Goal: Communication & Community: Answer question/provide support

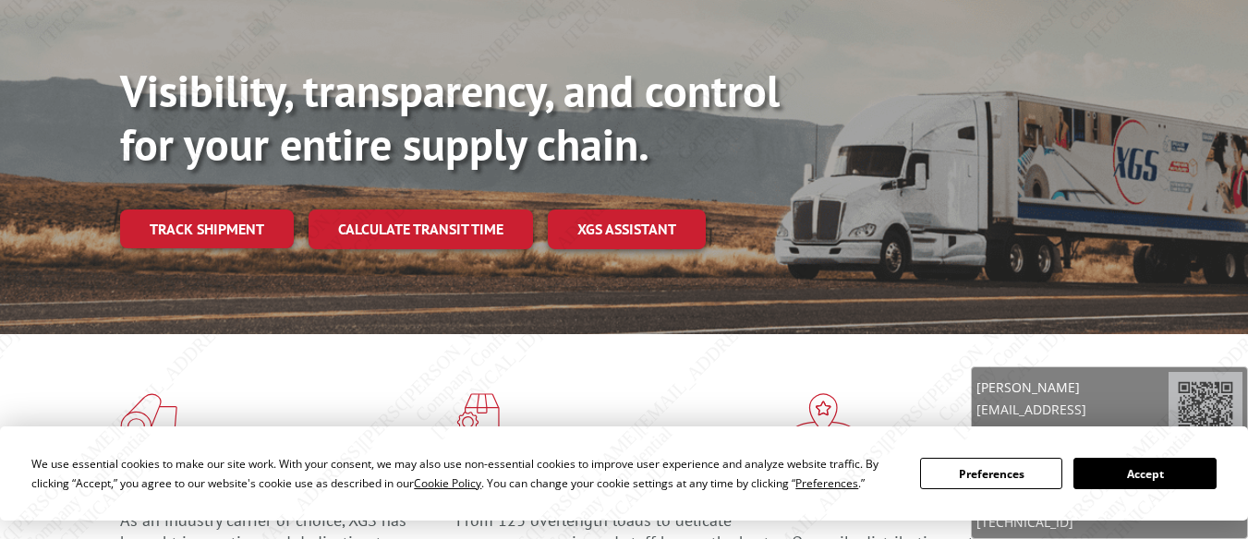
scroll to position [438, 0]
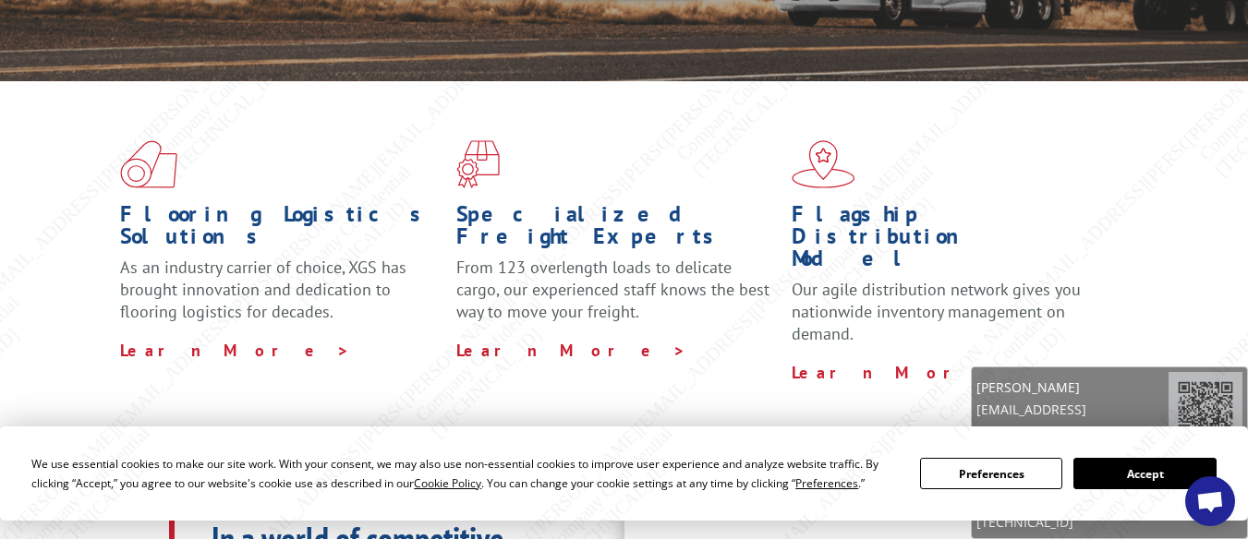
drag, startPoint x: 1212, startPoint y: 497, endPoint x: 1257, endPoint y: 460, distance: 58.4
click at [1212, 496] on span "Open chat" at bounding box center [1210, 503] width 30 height 24
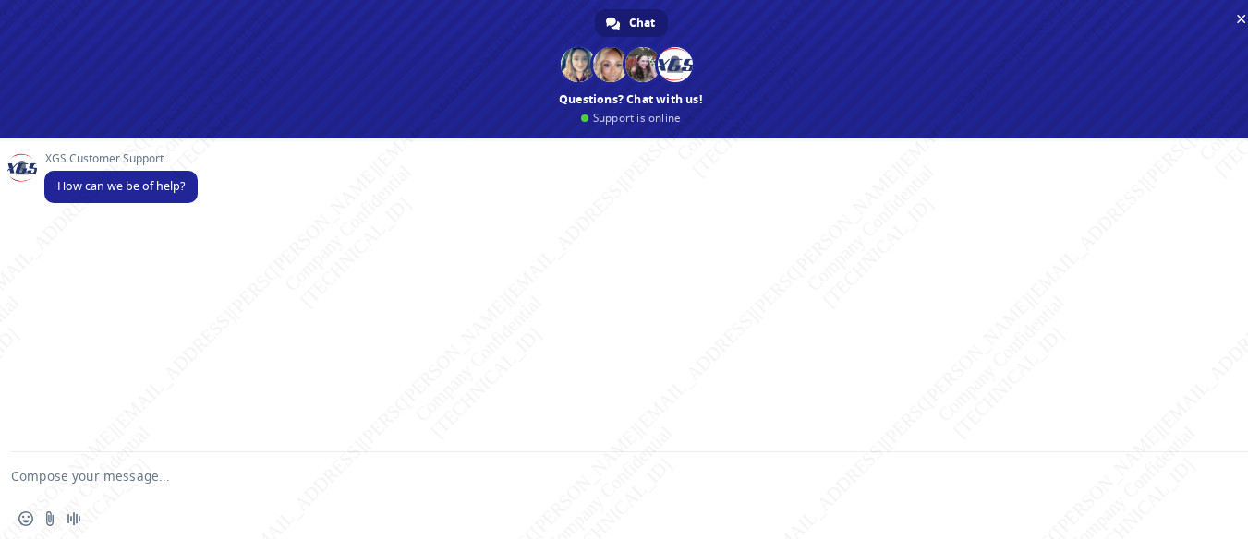
click at [245, 480] on textarea "Compose your message..." at bounding box center [608, 476] width 1195 height 46
paste textarea "Can you please help me with PRO# and delivery status of this shipment BG1008485…"
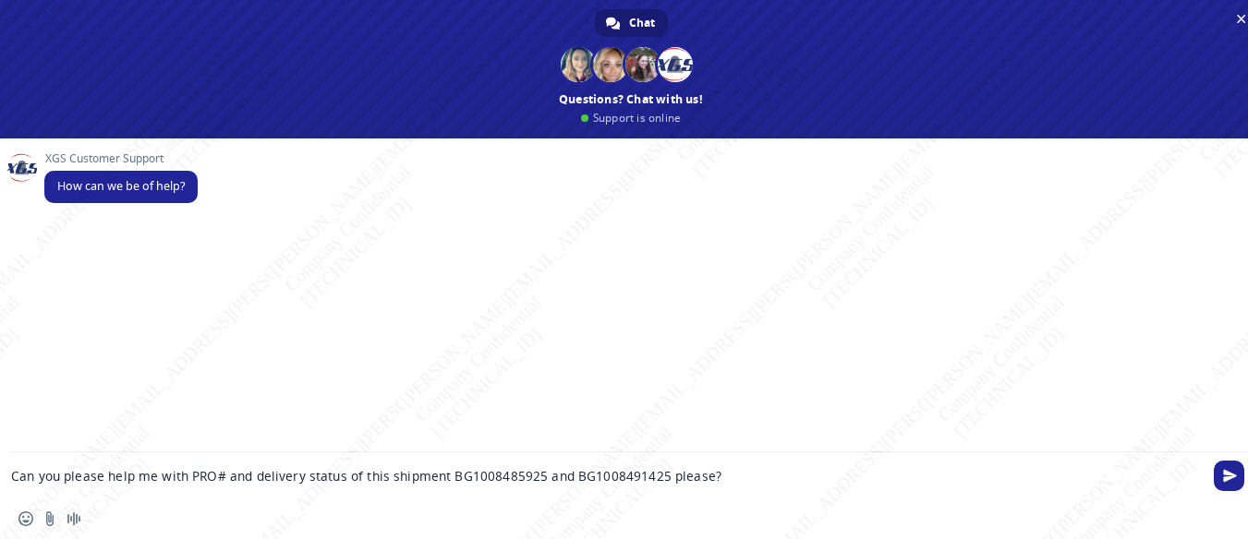
click at [247, 476] on textarea "Can you please help me with PRO# and delivery status of this shipment BG1008485…" at bounding box center [608, 476] width 1195 height 46
click at [316, 478] on textarea "Can you please help me with PRO#, delivery status of this shipment BG1008485925…" at bounding box center [608, 476] width 1195 height 46
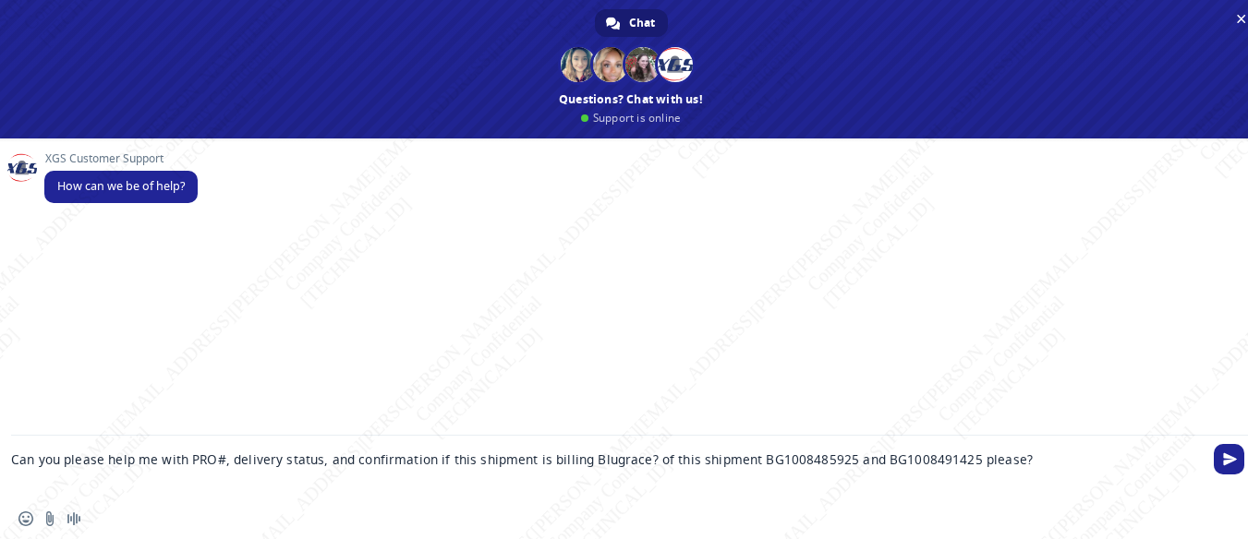
drag, startPoint x: 644, startPoint y: 459, endPoint x: 1016, endPoint y: 466, distance: 372.3
click at [1018, 465] on textarea "Can you please help me with PRO#, delivery status, and confirmation if this shi…" at bounding box center [608, 467] width 1195 height 63
paste textarea "BG1008890825"
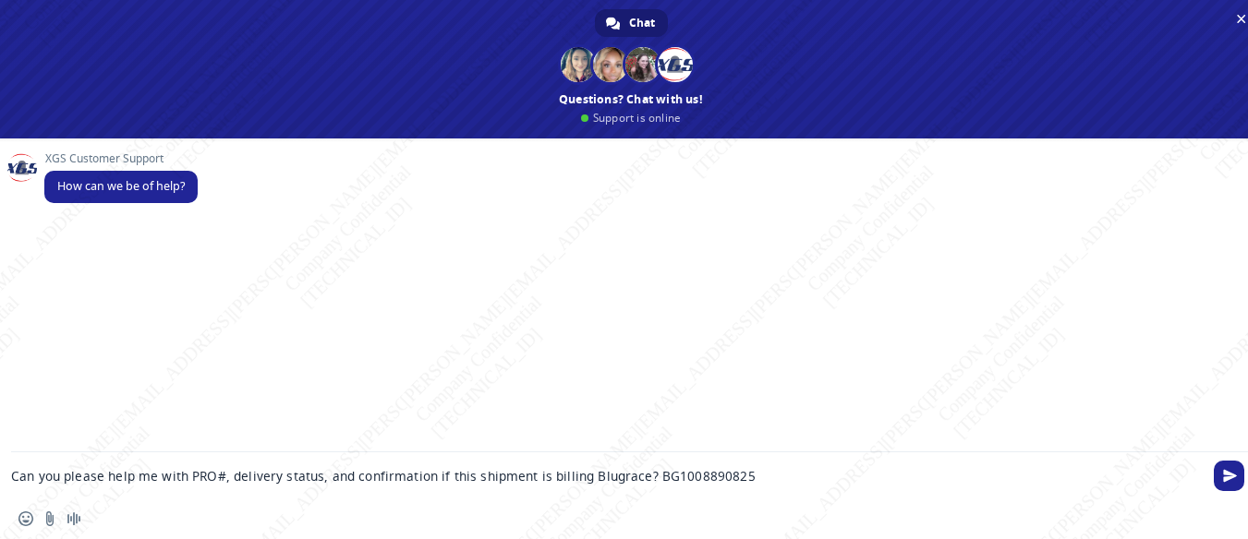
click at [753, 468] on textarea "Can you please help me with PRO#, delivery status, and confirmation if this shi…" at bounding box center [608, 476] width 1195 height 46
paste textarea "PU#00064177"
click at [599, 473] on textarea "Can you please help me with PRO#, delivery status, and confirmation if this shi…" at bounding box center [608, 476] width 1195 height 46
type textarea "Can you please help me with PRO#, delivery status, and confirmation if this shi…"
click at [1226, 475] on span "Send" at bounding box center [1230, 476] width 14 height 14
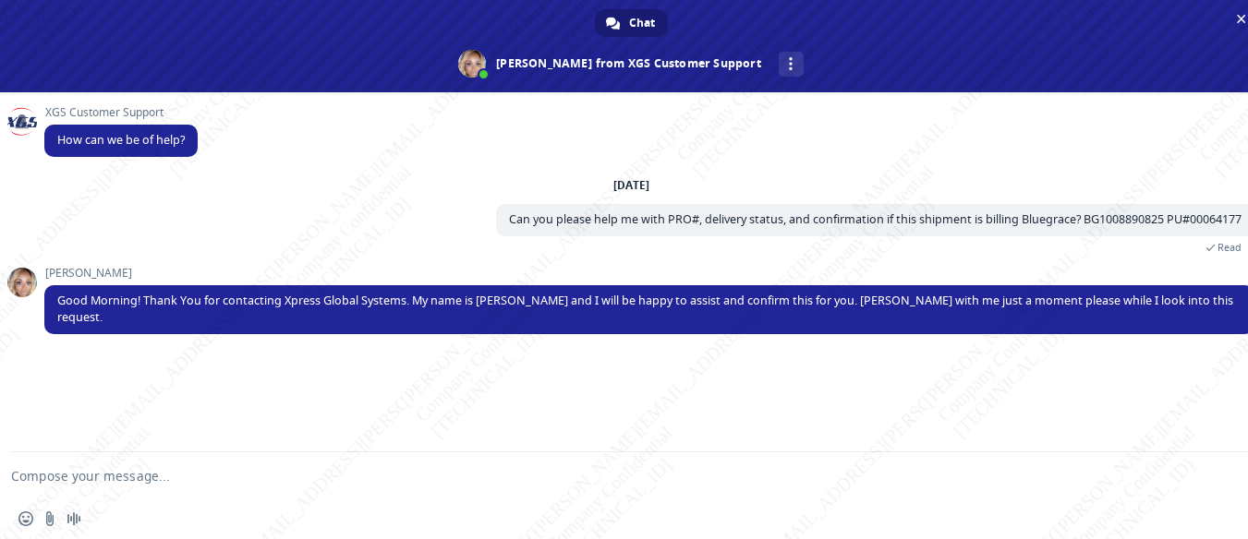
click at [378, 478] on textarea "Compose your message..." at bounding box center [608, 476] width 1195 height 46
click at [17, 524] on div "Insert an emoji Send a file Audio message" at bounding box center [631, 519] width 1262 height 41
click at [29, 516] on span "Insert an emoji" at bounding box center [25, 519] width 15 height 15
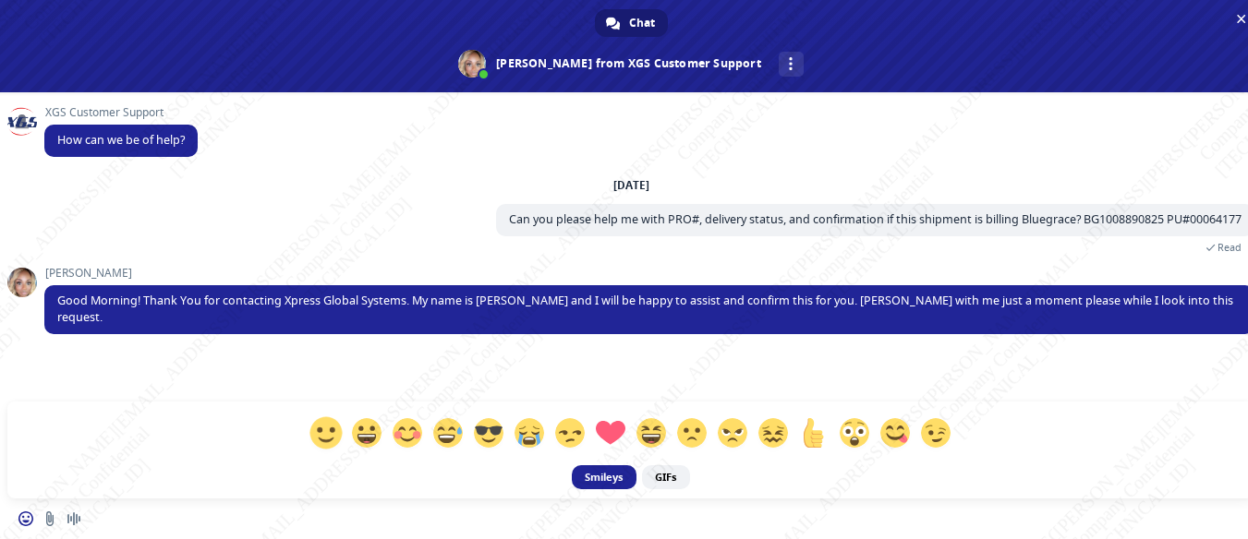
click at [329, 434] on span at bounding box center [325, 433] width 32 height 32
type textarea "Thanks Ash :)"
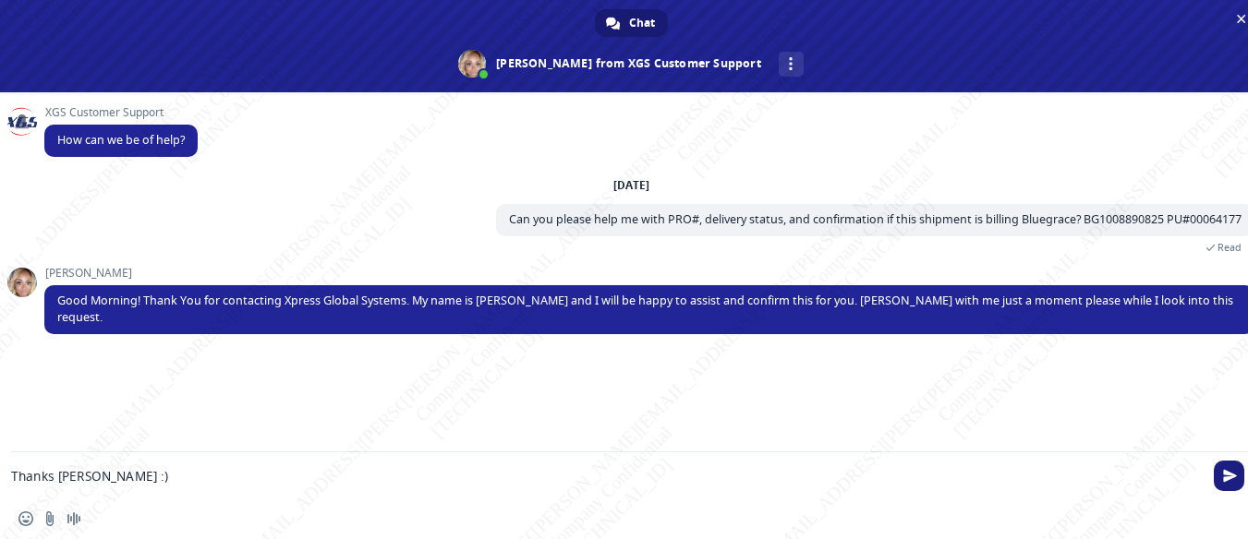
click at [1242, 482] on span "Send" at bounding box center [1229, 476] width 30 height 30
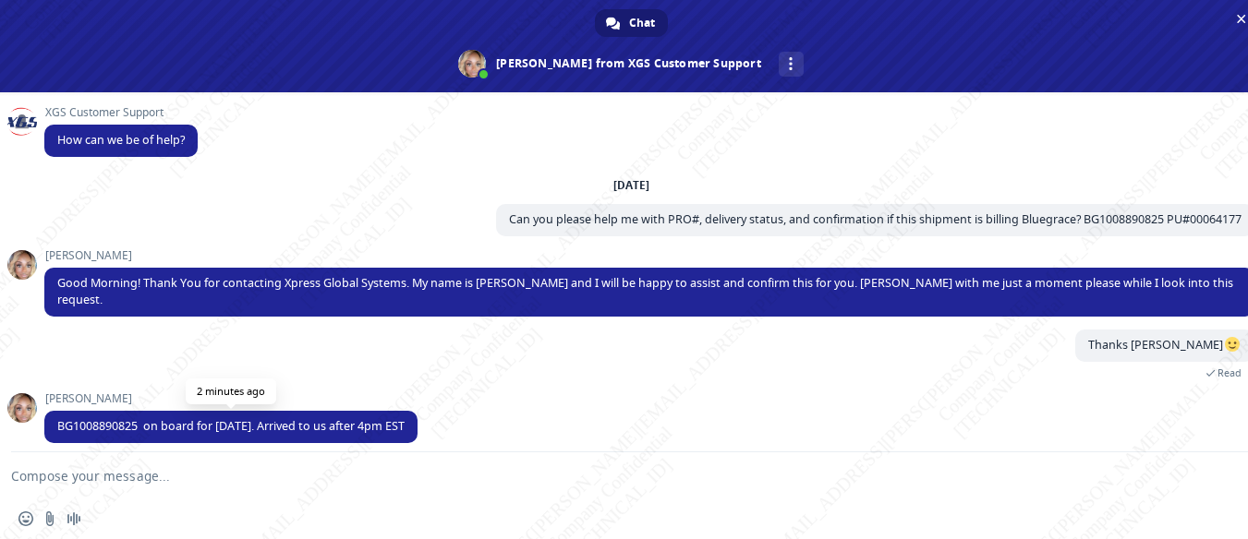
click at [99, 418] on span "BG1008890825 on board for [DATE]. Arrived to us after 4pm EST" at bounding box center [230, 426] width 347 height 16
click at [98, 418] on span "BG1008890825 on board for [DATE]. Arrived to us after 4pm EST" at bounding box center [230, 426] width 347 height 16
click at [108, 488] on textarea "Compose your message..." at bounding box center [608, 476] width 1195 height 46
drag, startPoint x: 208, startPoint y: 482, endPoint x: 0, endPoint y: 495, distance: 208.2
click at [0, 495] on div "But it was already resche" at bounding box center [631, 476] width 1262 height 46
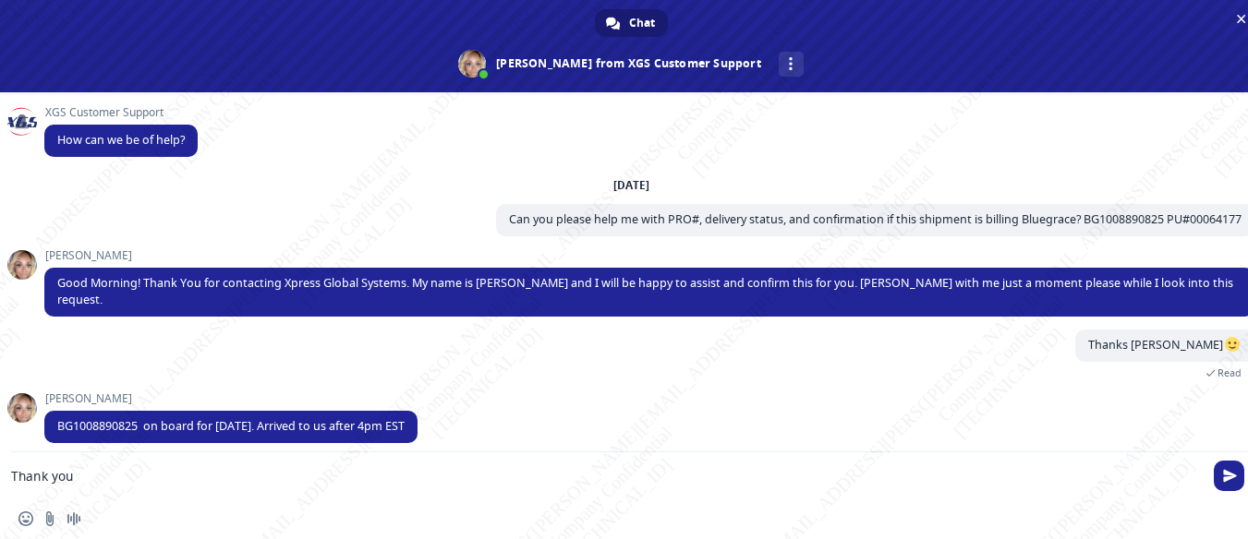
type textarea "Thank you!"
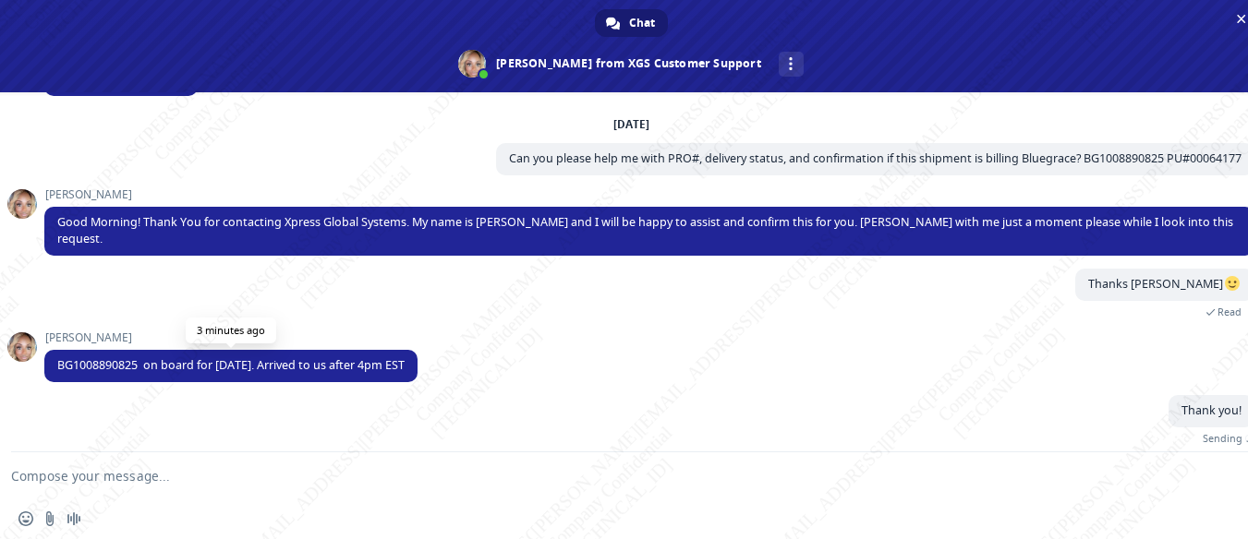
scroll to position [40, 0]
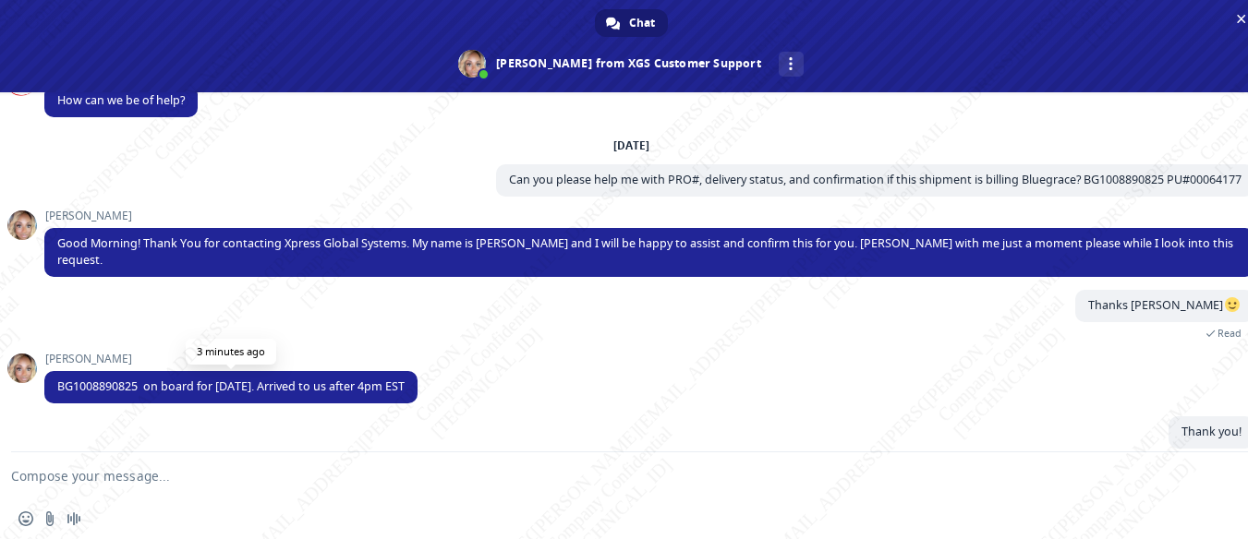
click at [73, 379] on span "BG1008890825 on board for [DATE]. Arrived to us after 4pm EST" at bounding box center [230, 387] width 347 height 16
click at [75, 379] on span "BG1008890825 on board for [DATE]. Arrived to us after 4pm EST" at bounding box center [230, 387] width 347 height 16
copy span "BG1008890825"
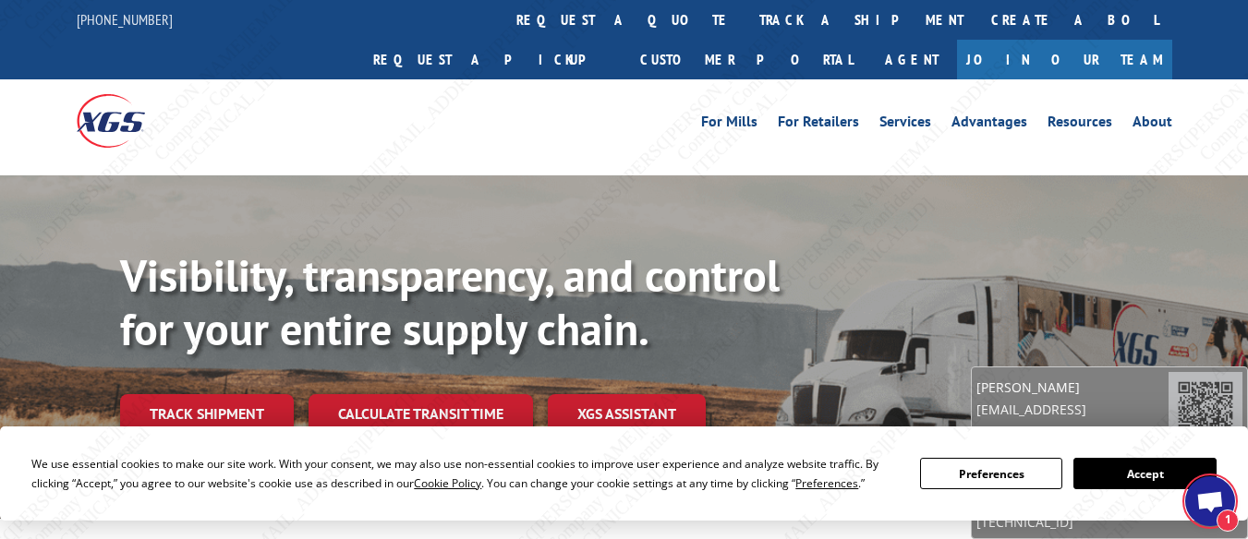
scroll to position [40, 0]
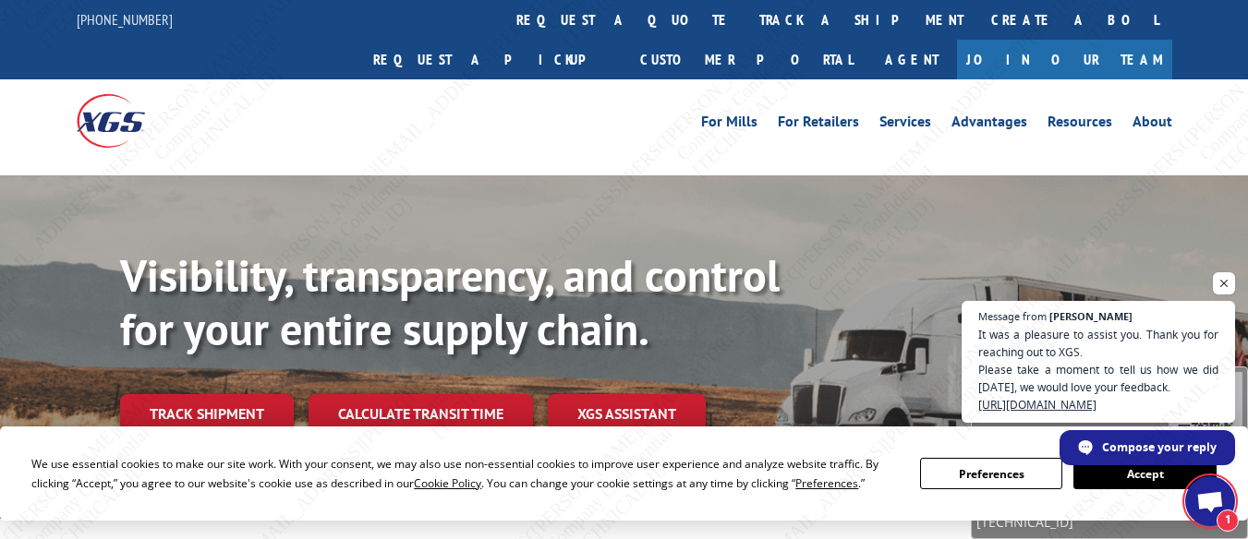
click at [1206, 496] on span "Open chat" at bounding box center [1210, 503] width 30 height 24
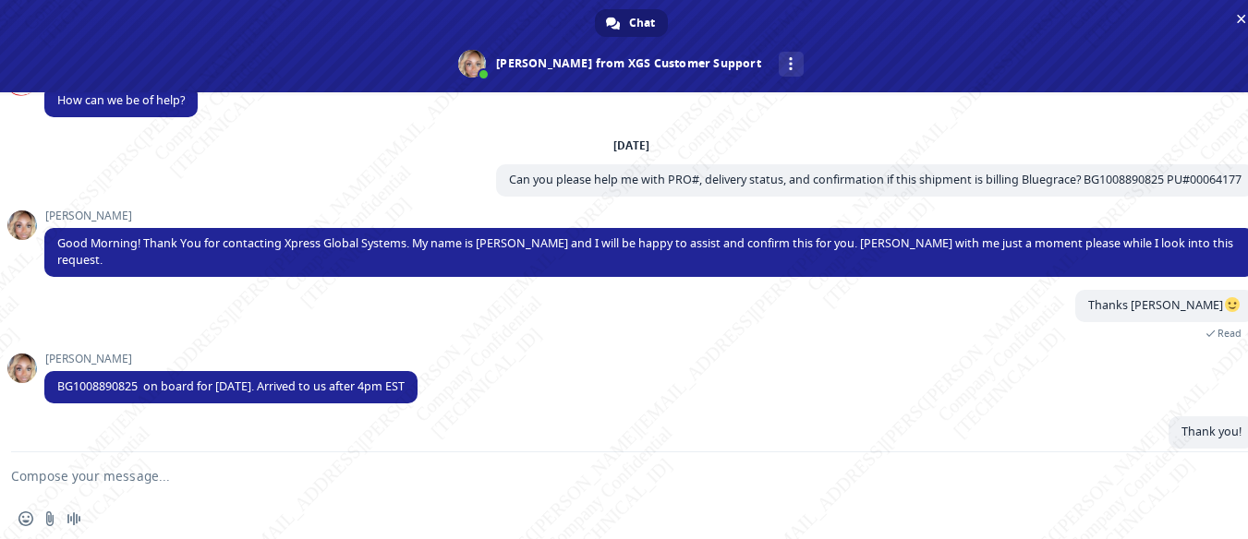
scroll to position [175, 0]
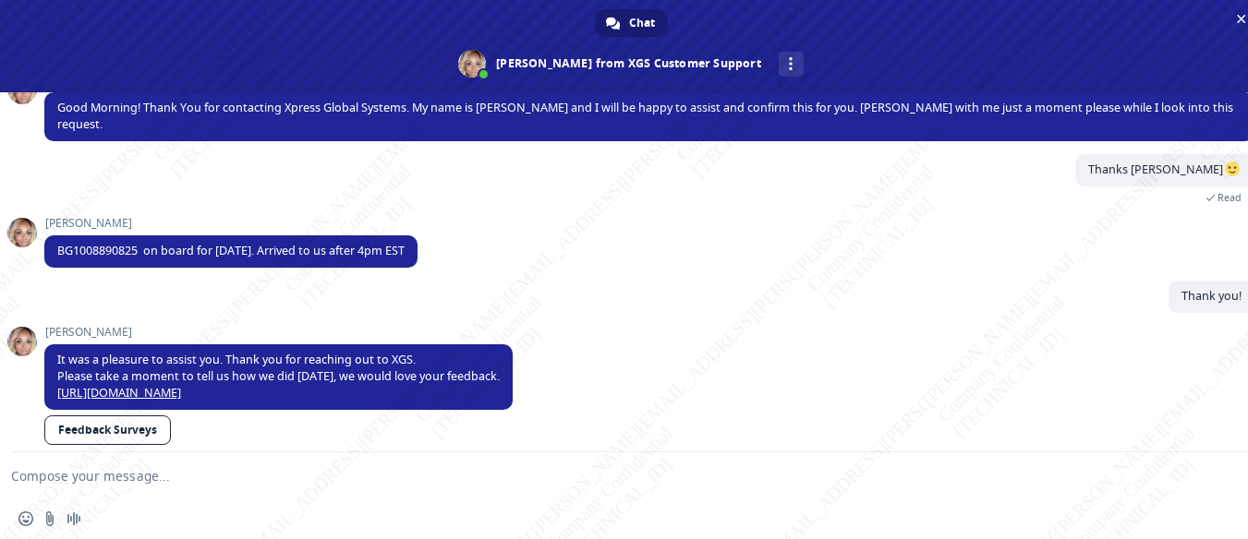
click at [168, 478] on textarea "Compose your message..." at bounding box center [608, 476] width 1195 height 46
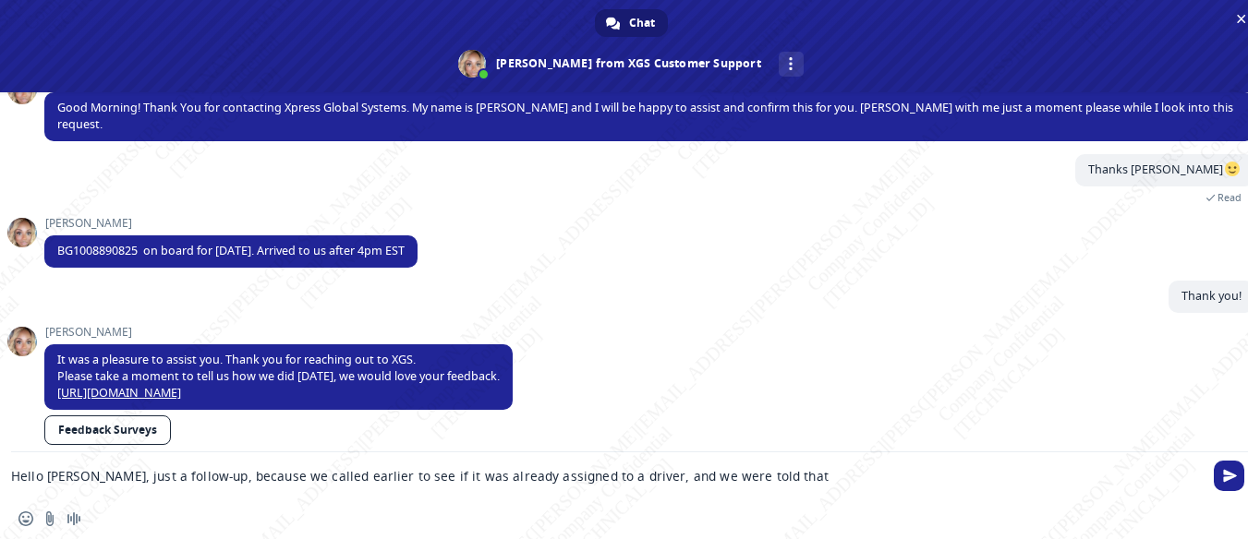
paste textarea "the driver was called and making their last delivery. Estimated to arrive aroun…"
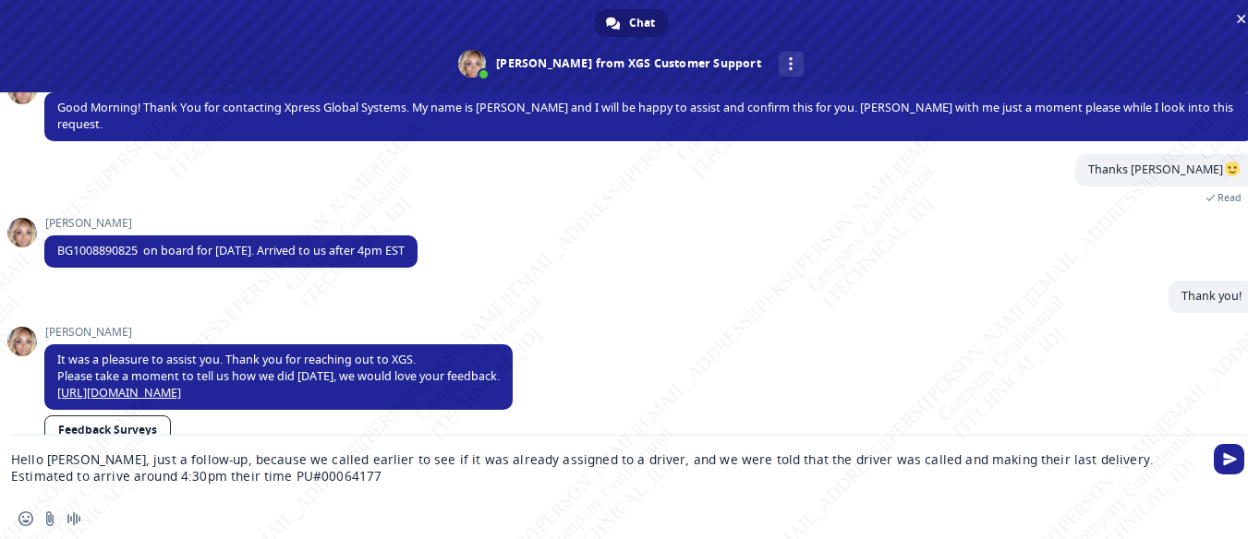
scroll to position [3, 0]
click at [729, 458] on textarea "Hello [PERSON_NAME], just a follow-up, because we called earlier to see if it w…" at bounding box center [608, 467] width 1195 height 63
click at [1071, 459] on textarea "Hello [PERSON_NAME], just a follow-up, because we called earlier to see if it w…" at bounding box center [608, 467] width 1195 height 63
click at [1074, 463] on textarea "Hello [PERSON_NAME], just a follow-up, because we called earlier to see if it w…" at bounding box center [608, 467] width 1195 height 63
click at [313, 474] on textarea "Hello [PERSON_NAME], just a follow-up, because we called earlier to see if it w…" at bounding box center [608, 467] width 1195 height 63
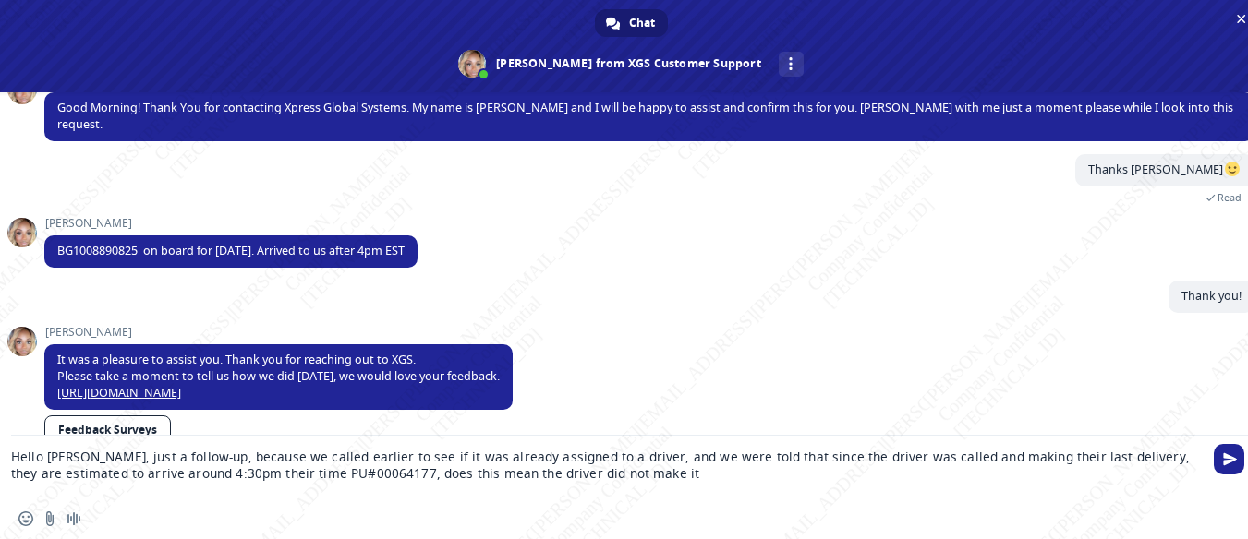
type textarea "Hello [PERSON_NAME], just a follow-up, because we called earlier to see if it w…"
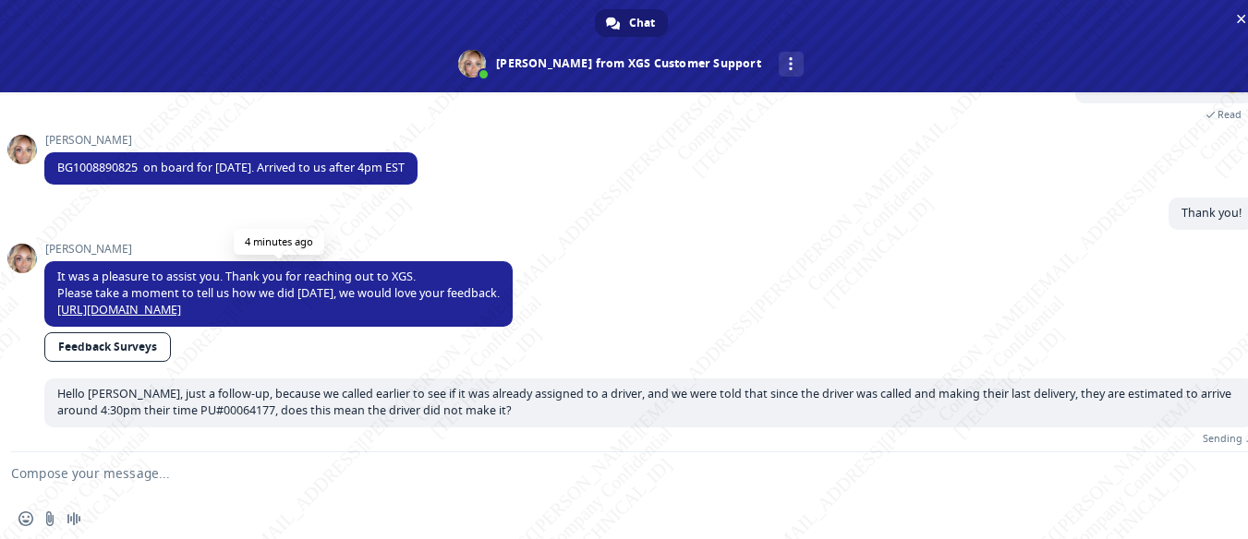
scroll to position [237, 0]
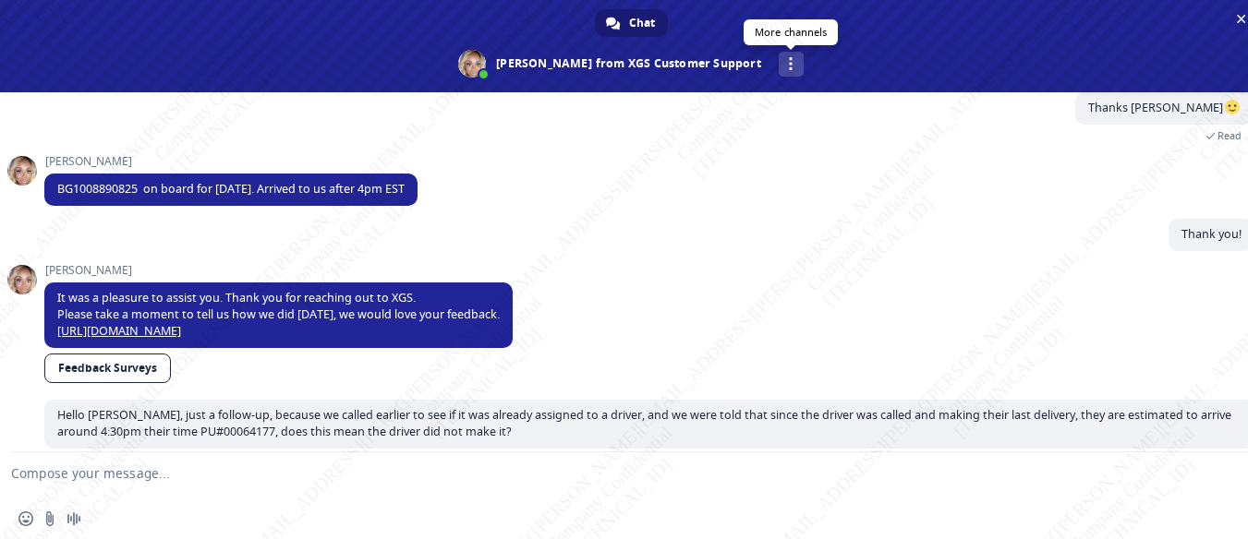
click at [789, 65] on span at bounding box center [791, 63] width 4 height 13
click at [1001, 268] on div "[PERSON_NAME] It was a pleasure to assist you. Thank you for reaching out to XG…" at bounding box center [649, 332] width 1210 height 136
click at [542, 474] on textarea "Compose your message..." at bounding box center [608, 476] width 1195 height 46
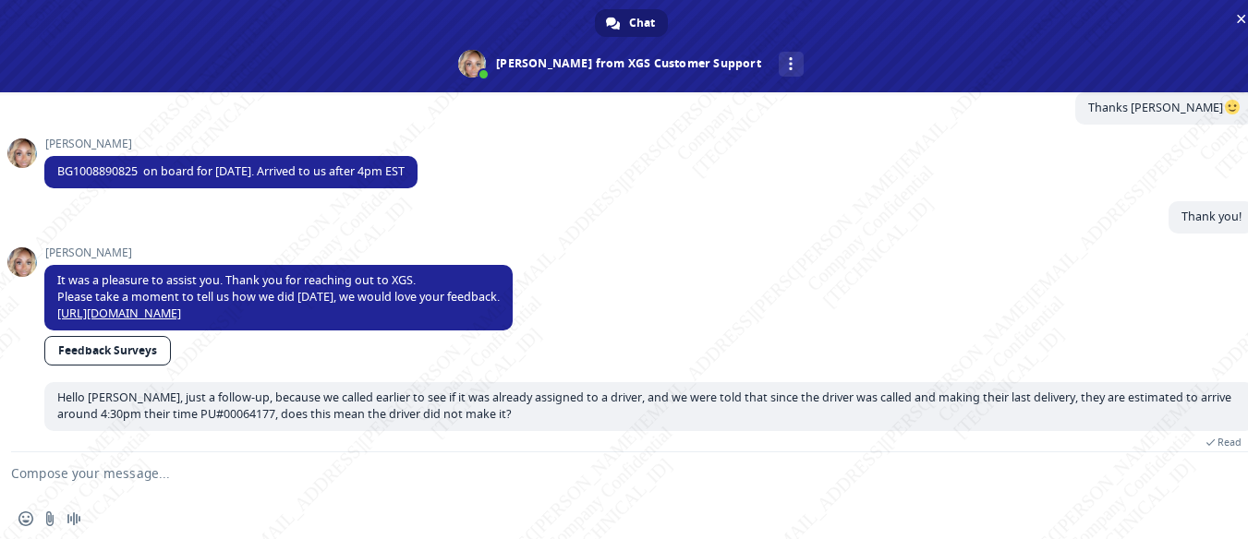
click at [420, 455] on textarea "Compose your message..." at bounding box center [608, 476] width 1195 height 46
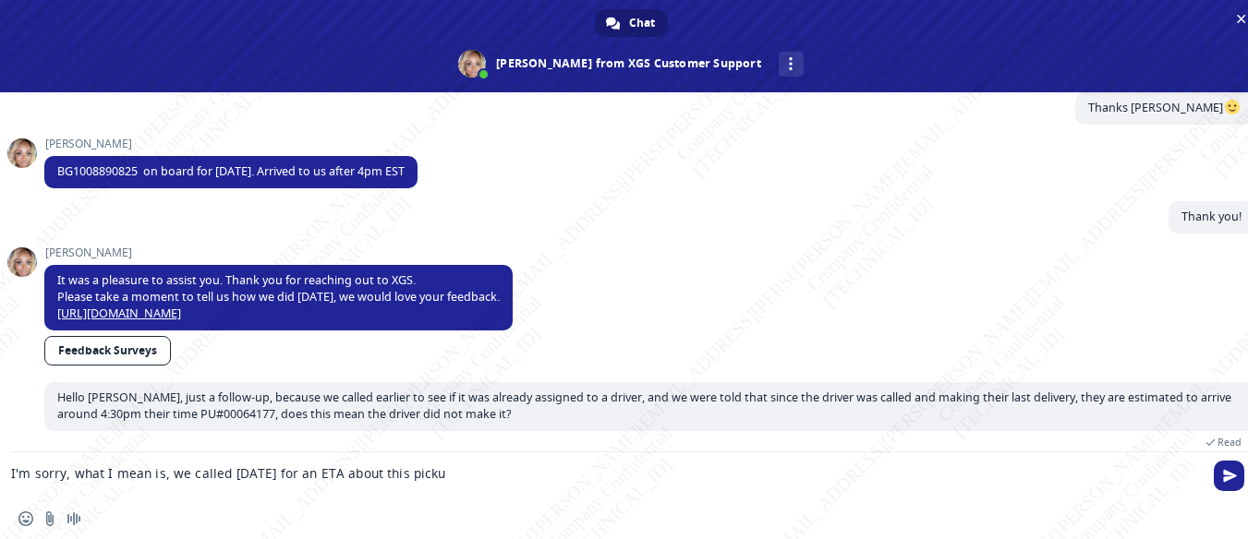
type textarea "I'm sorry, what I mean is, we called [DATE] for an ETA about this pickup"
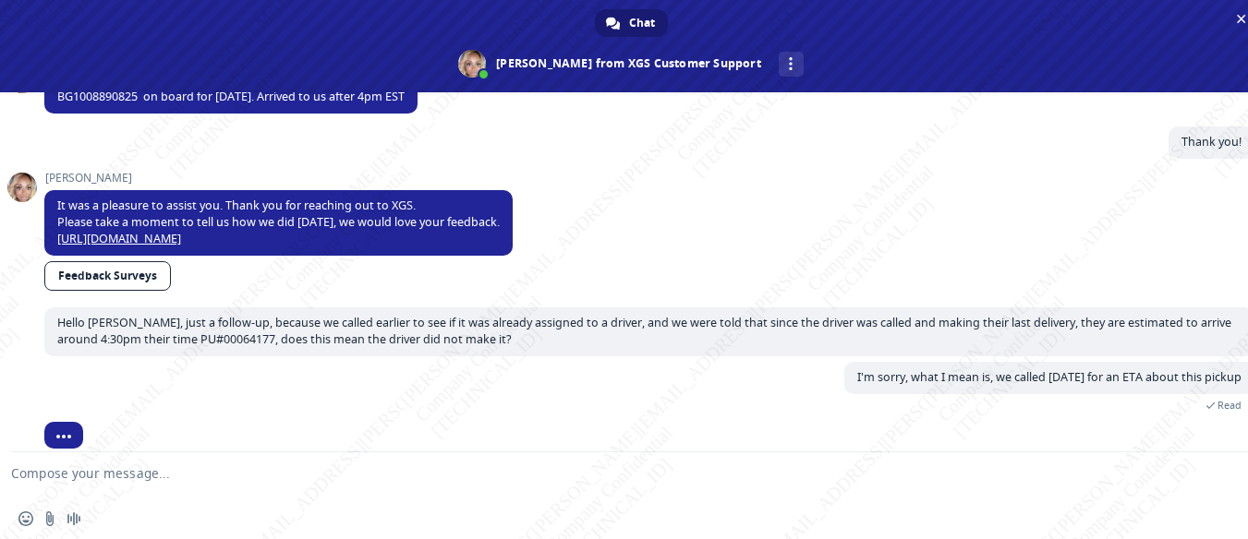
scroll to position [339, 0]
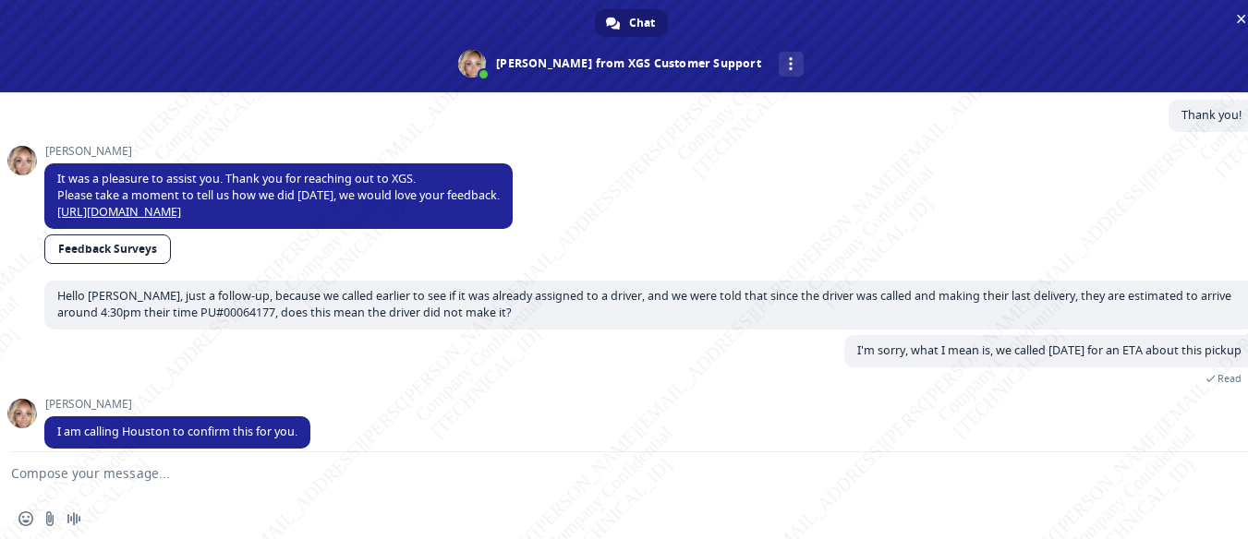
click at [339, 469] on textarea "Compose your message..." at bounding box center [608, 476] width 1195 height 46
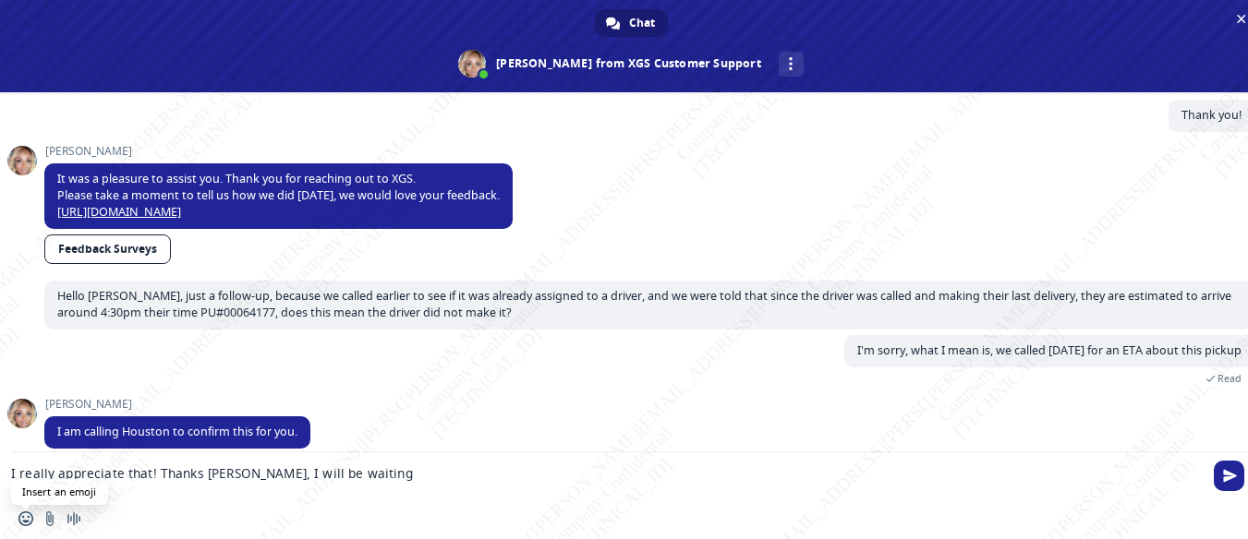
click at [24, 515] on span "Insert an emoji" at bounding box center [25, 519] width 15 height 15
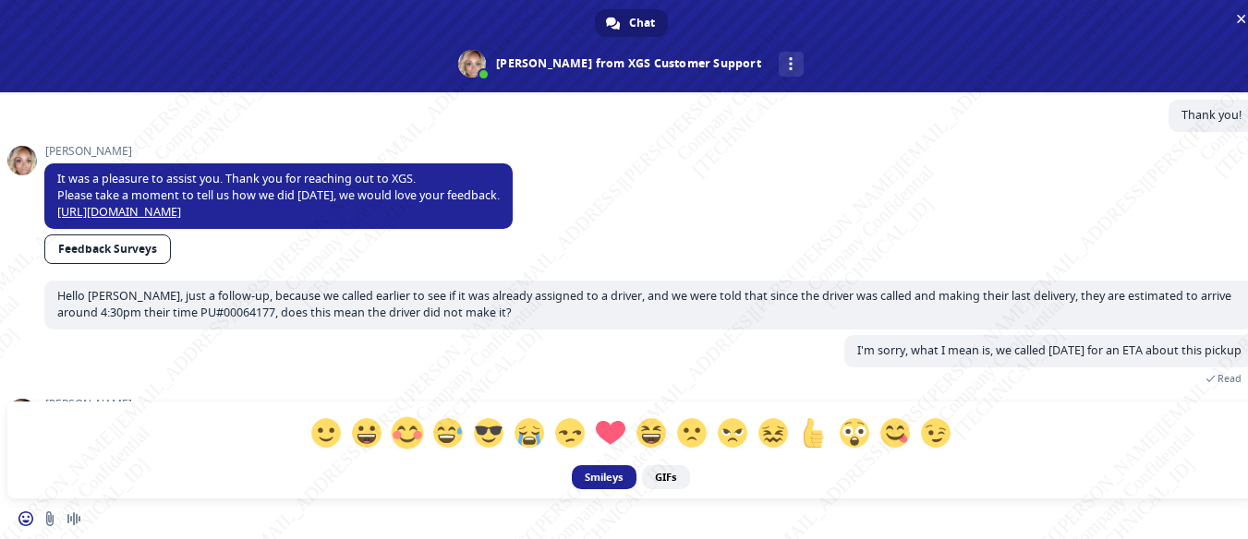
click at [405, 436] on span at bounding box center [407, 433] width 32 height 32
type textarea "I really appreciate that! Thanks [PERSON_NAME], I will be waiting :$"
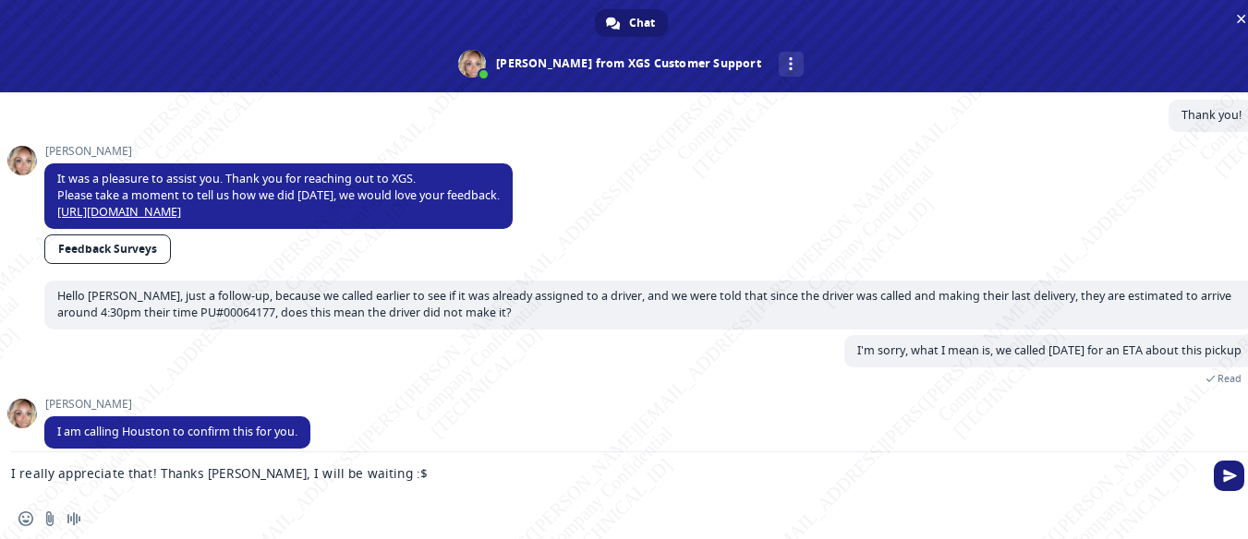
click at [1229, 478] on span "Send" at bounding box center [1230, 476] width 14 height 14
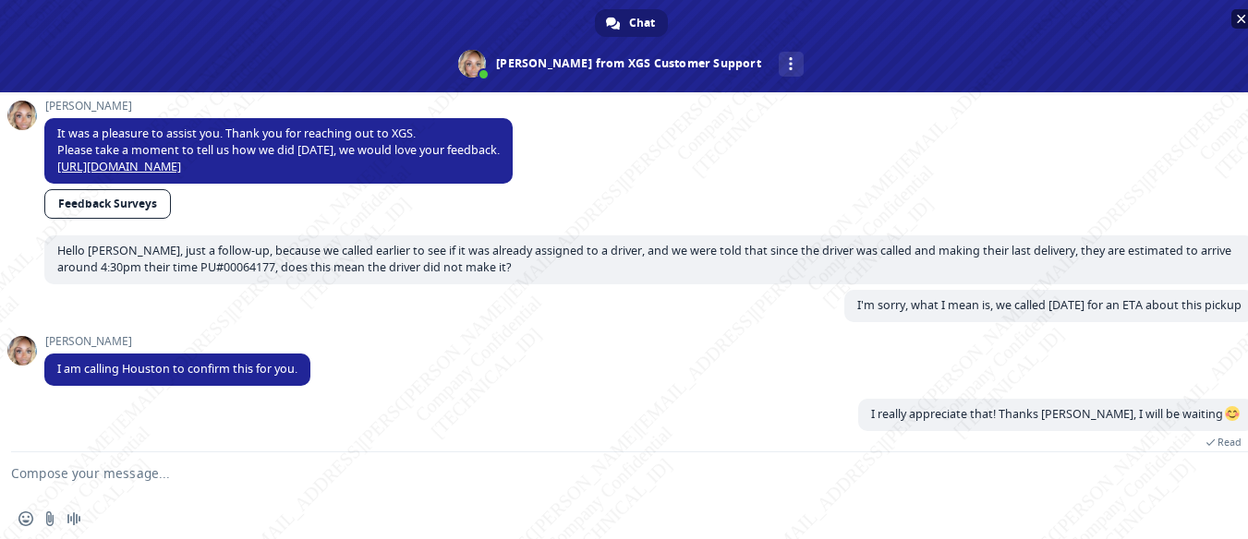
scroll to position [448, 0]
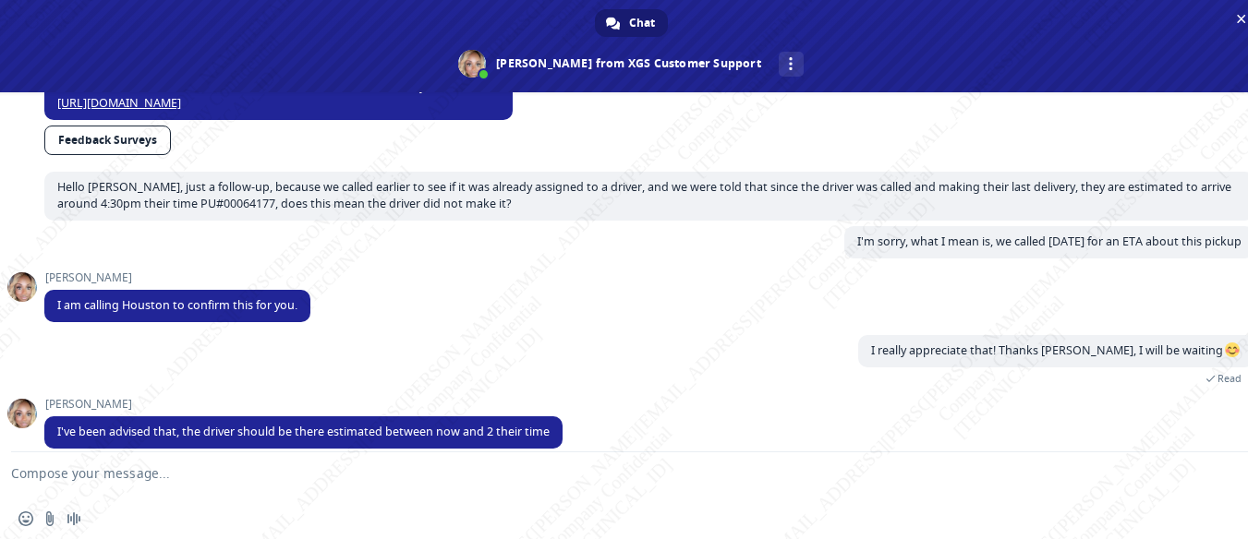
click at [164, 474] on textarea "Compose your message..." at bounding box center [608, 476] width 1195 height 46
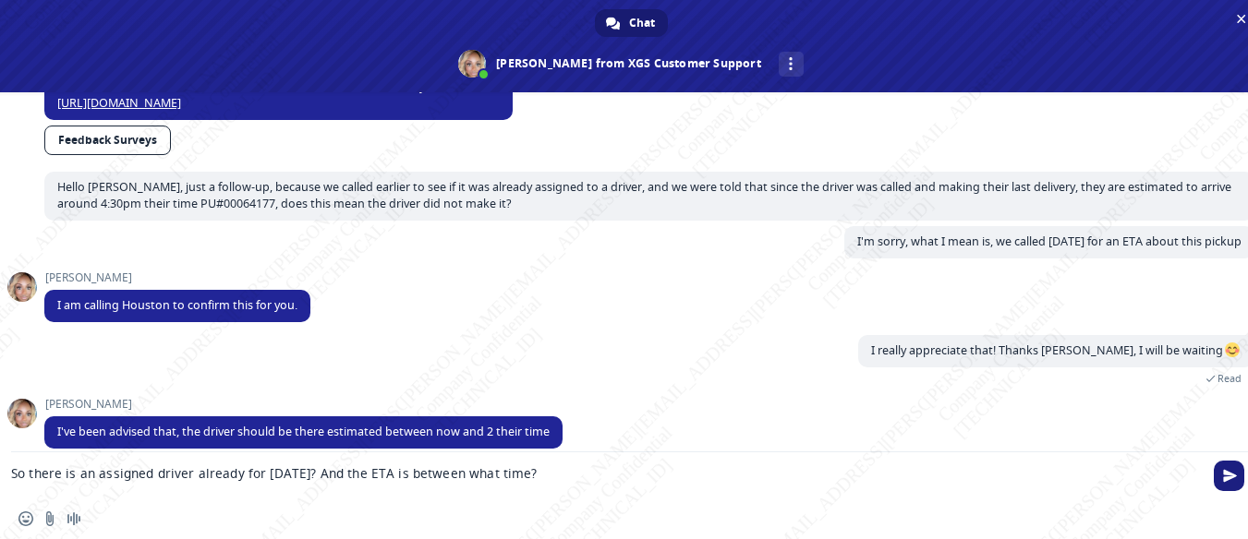
type textarea "So there is an assigned driver already for [DATE]? And the ETA is between what …"
click at [1233, 481] on span "Send" at bounding box center [1230, 476] width 14 height 14
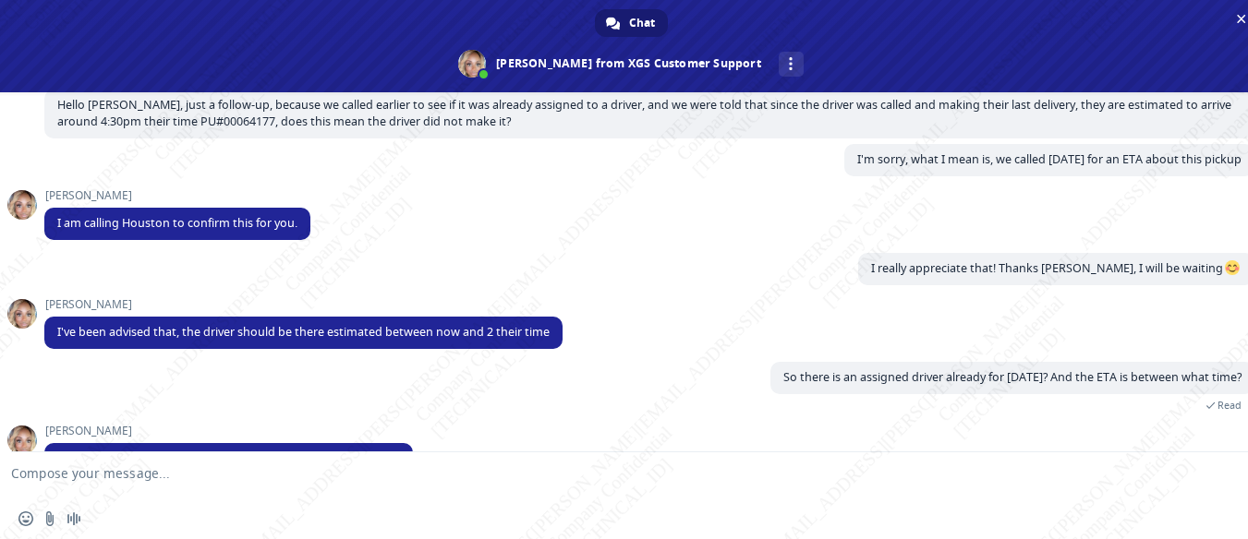
scroll to position [557, 0]
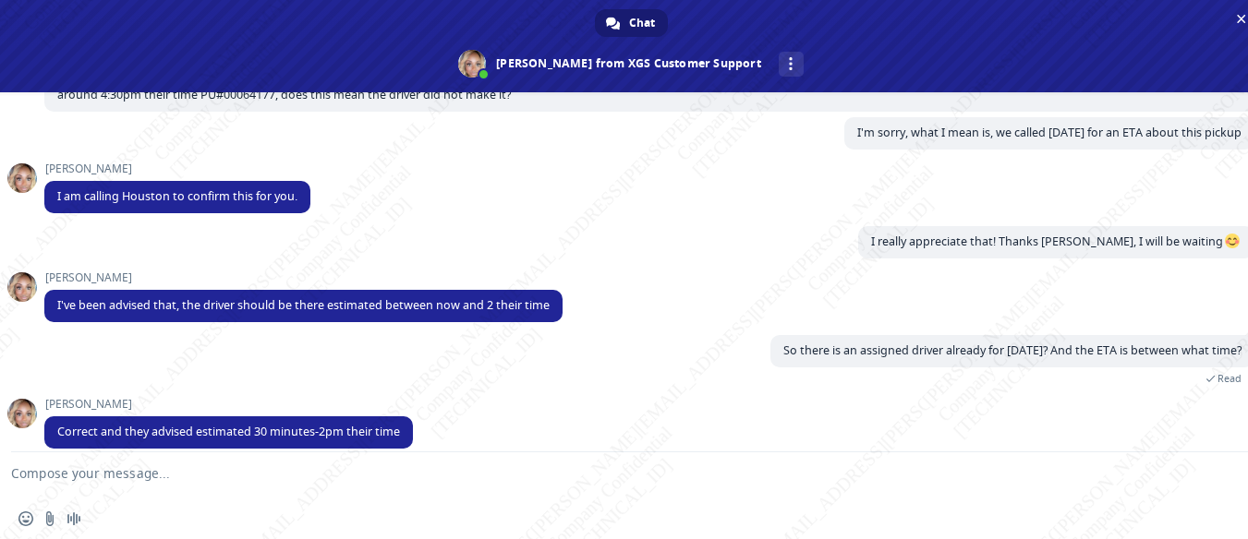
click at [265, 484] on textarea "Compose your message..." at bounding box center [608, 476] width 1195 height 46
type textarea "Thank you [PERSON_NAME] much!"
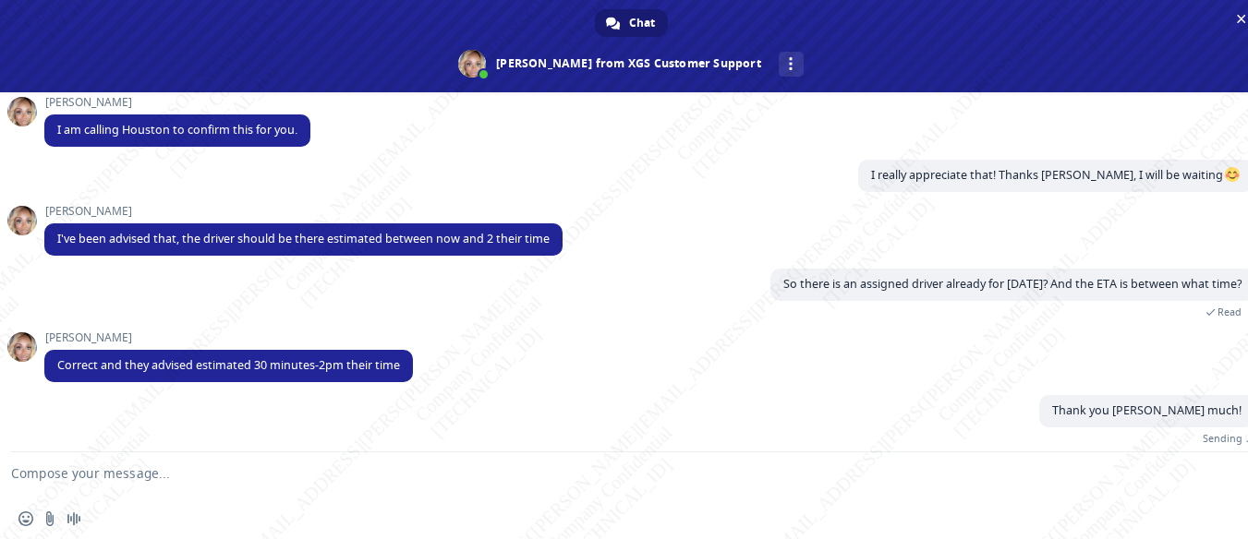
scroll to position [602, 0]
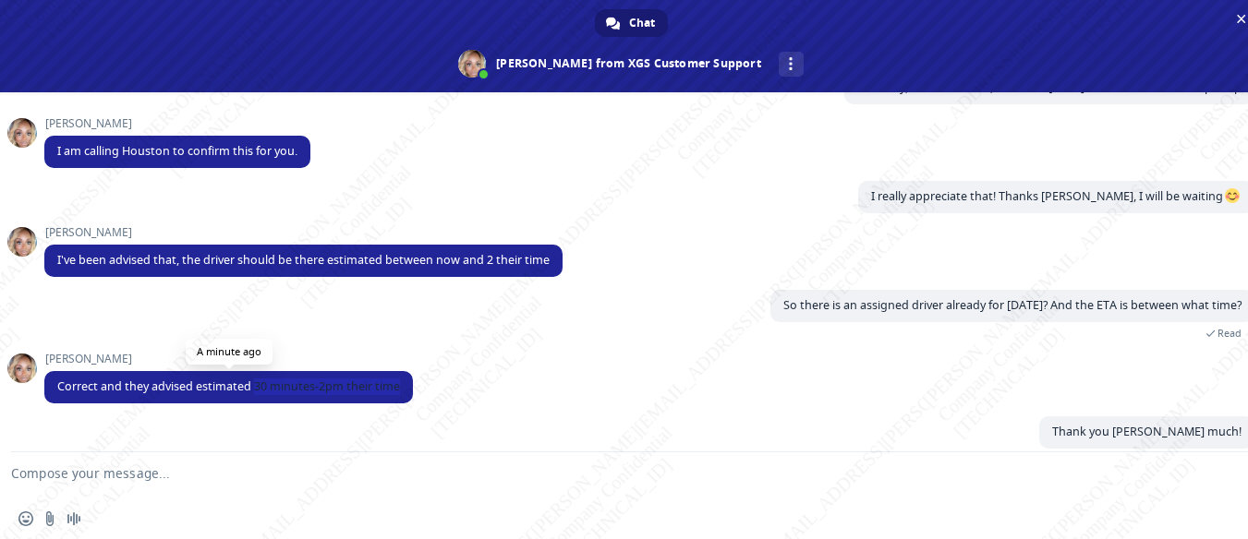
drag, startPoint x: 256, startPoint y: 368, endPoint x: 405, endPoint y: 371, distance: 148.8
click at [405, 371] on span "Correct and they advised estimated 30 minutes-2pm their time" at bounding box center [228, 387] width 369 height 32
copy span "30 minutes-2pm their time"
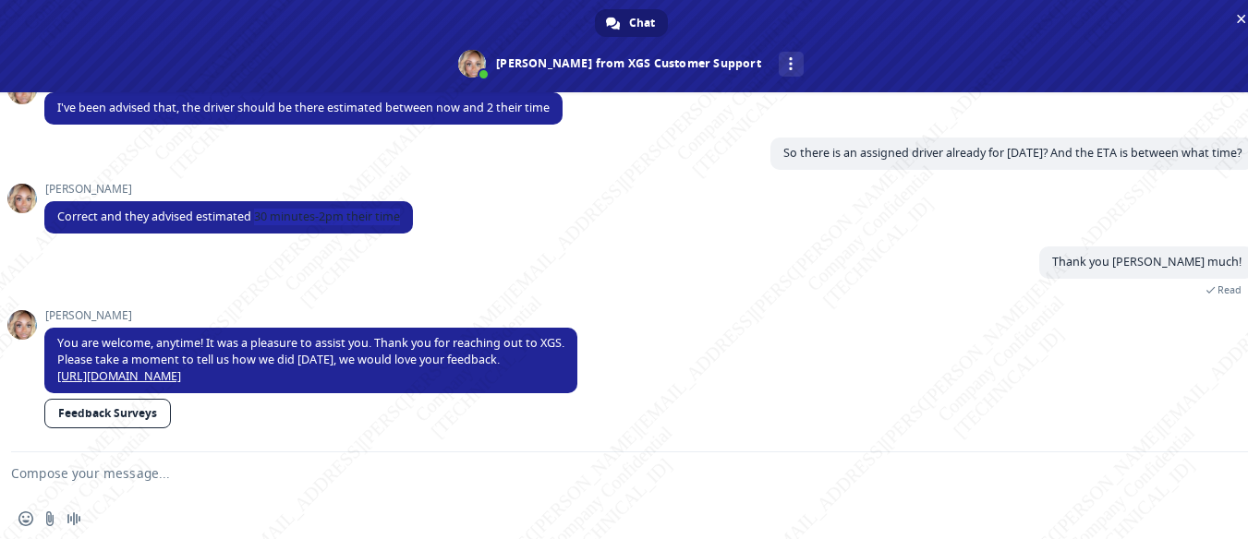
scroll to position [738, 0]
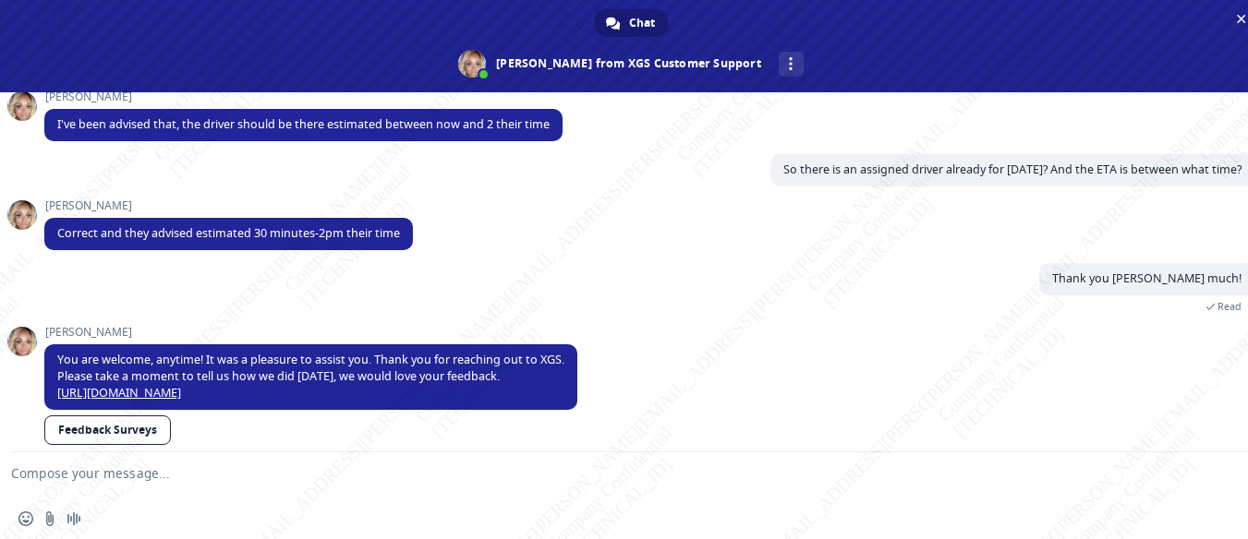
click at [107, 417] on link "Feedback Surveys" at bounding box center [107, 431] width 127 height 30
